Goal: Check status

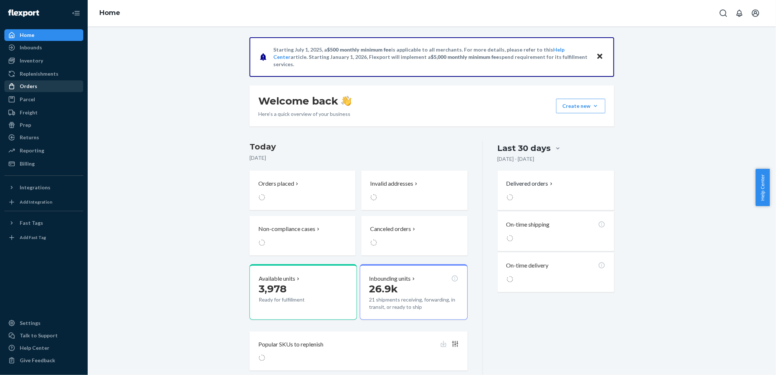
click at [27, 82] on div "Orders" at bounding box center [43, 86] width 77 height 10
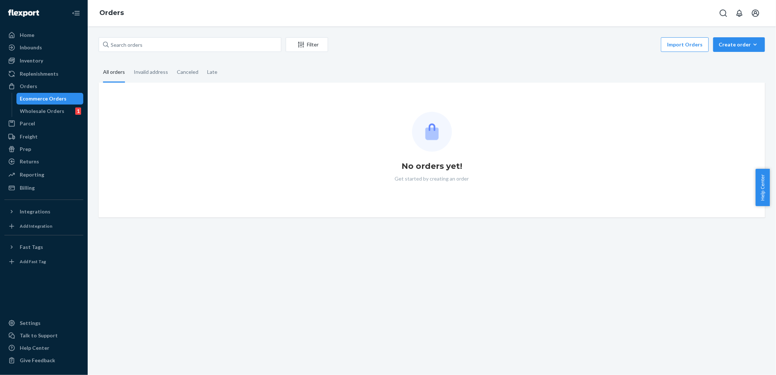
click at [33, 95] on div "Ecommerce Orders" at bounding box center [43, 98] width 47 height 7
click at [165, 42] on input "text" at bounding box center [190, 44] width 183 height 15
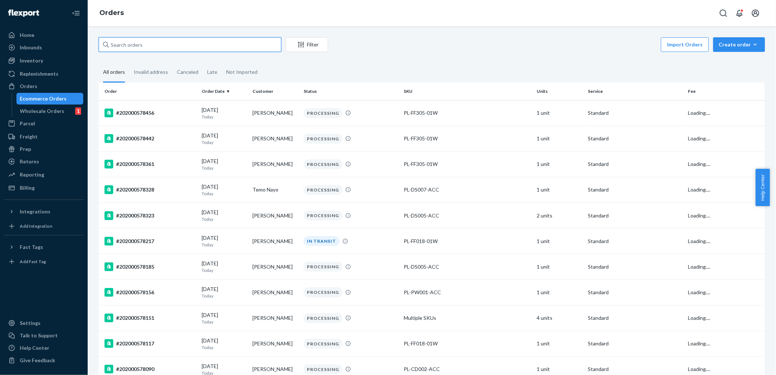
paste input "#202000562083"
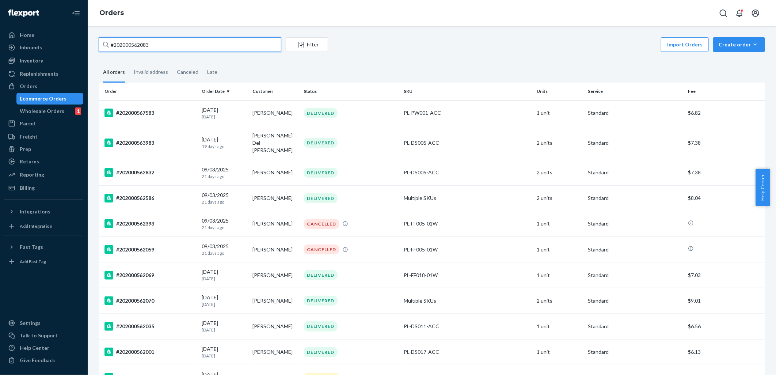
click at [264, 48] on input "#202000562083" at bounding box center [190, 44] width 183 height 15
click at [115, 44] on input "#202000562083" at bounding box center [190, 44] width 183 height 15
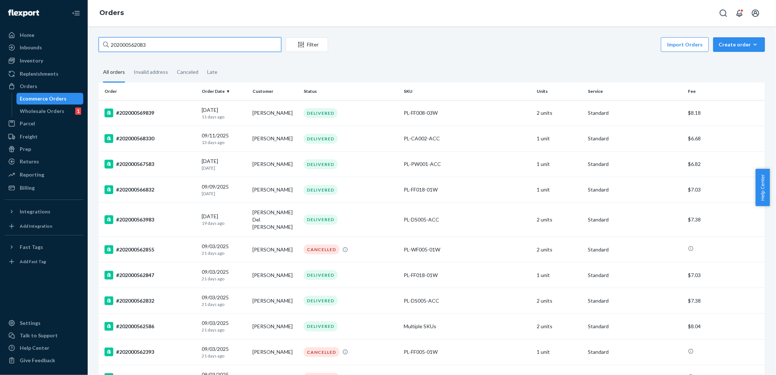
click at [232, 47] on input "202000562083" at bounding box center [190, 44] width 183 height 15
paste input "[PERSON_NAME]"
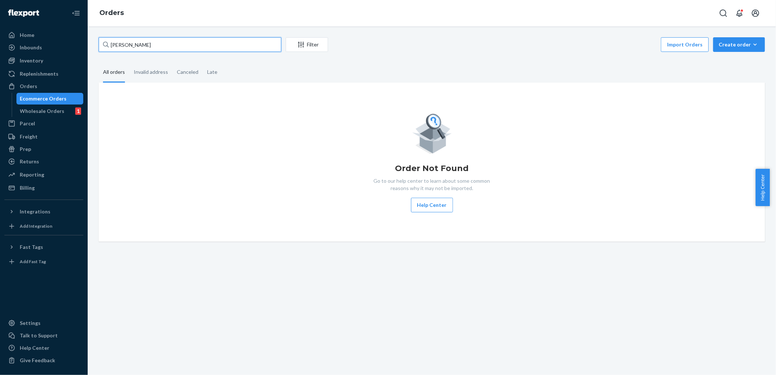
click at [211, 45] on input "[PERSON_NAME]" at bounding box center [190, 44] width 183 height 15
paste input "202000562083"
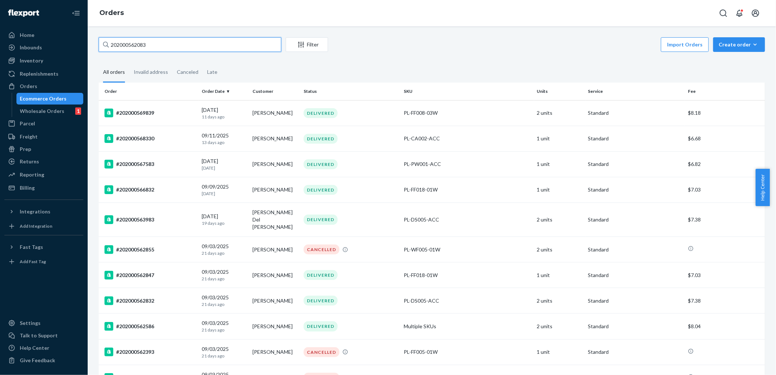
type input "202000562083"
